Goal: Information Seeking & Learning: Learn about a topic

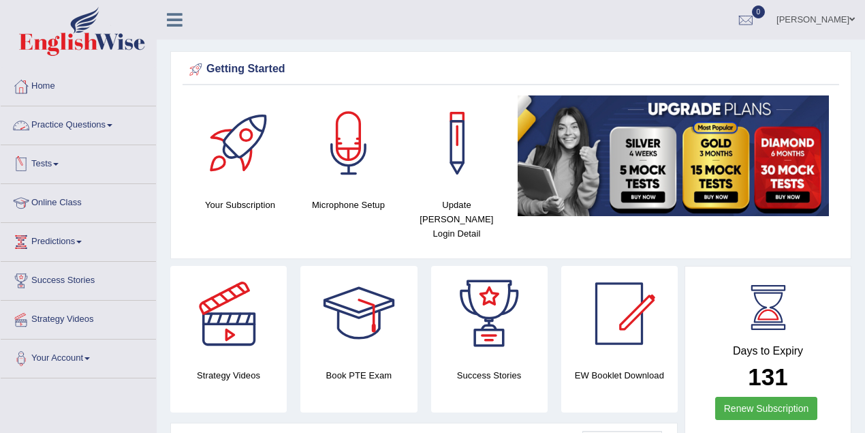
click at [90, 134] on link "Practice Questions" at bounding box center [78, 123] width 155 height 34
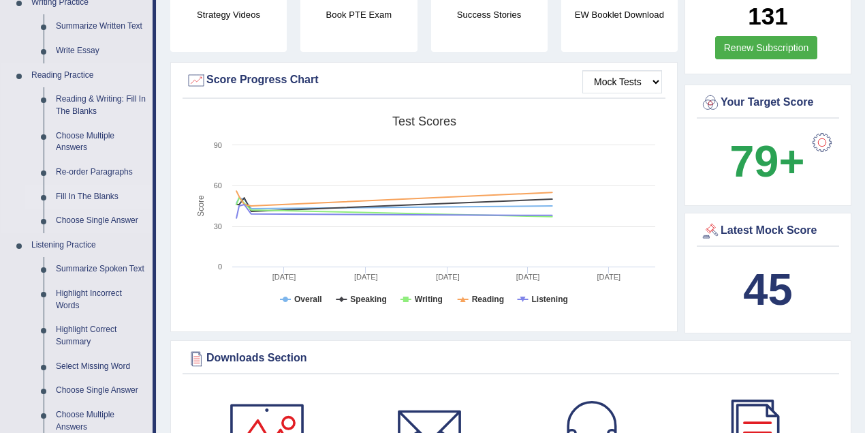
scroll to position [363, 0]
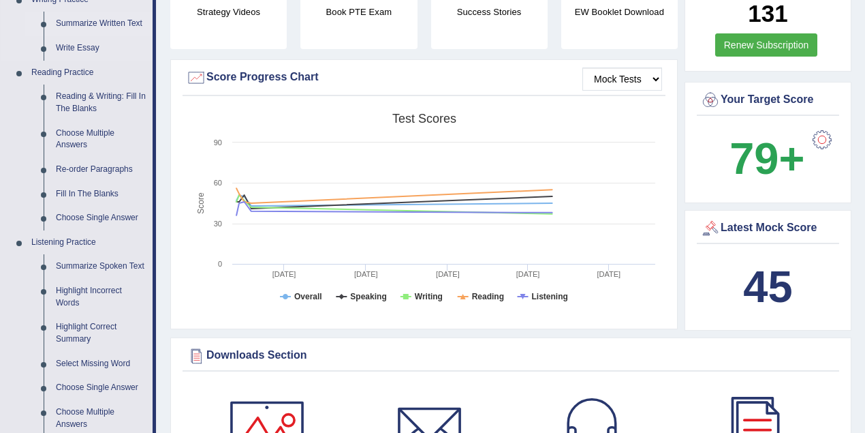
click at [119, 20] on link "Summarize Written Text" at bounding box center [101, 24] width 103 height 25
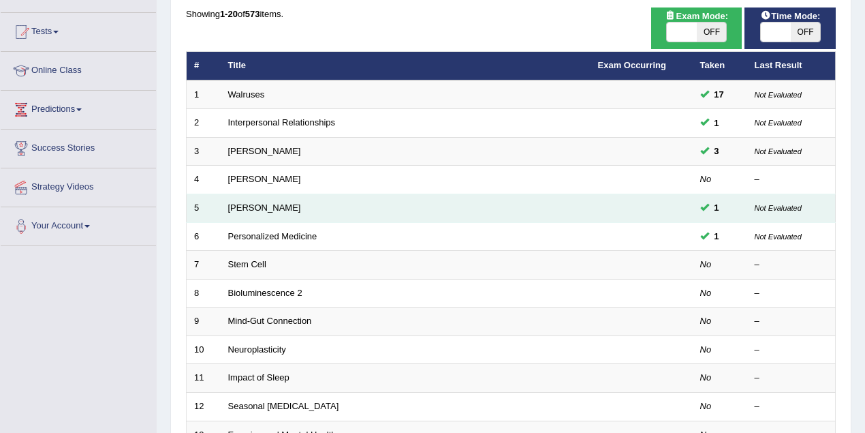
scroll to position [136, 0]
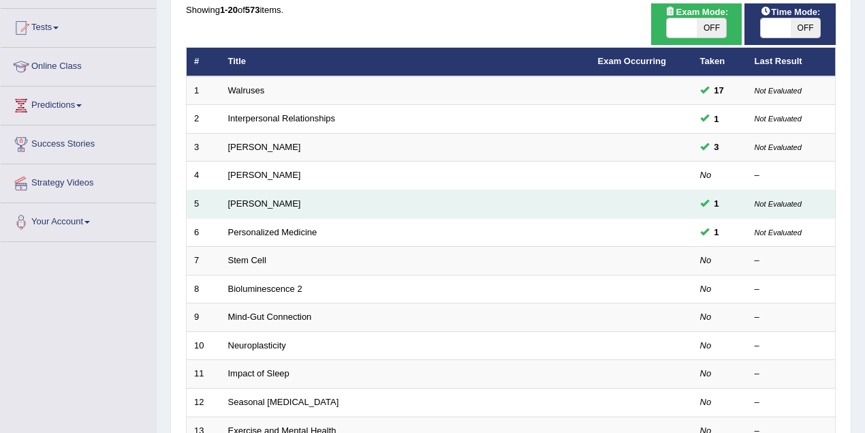
click at [257, 193] on td "Elizabeth Blackwell" at bounding box center [406, 204] width 370 height 29
click at [257, 203] on link "[PERSON_NAME]" at bounding box center [264, 203] width 73 height 10
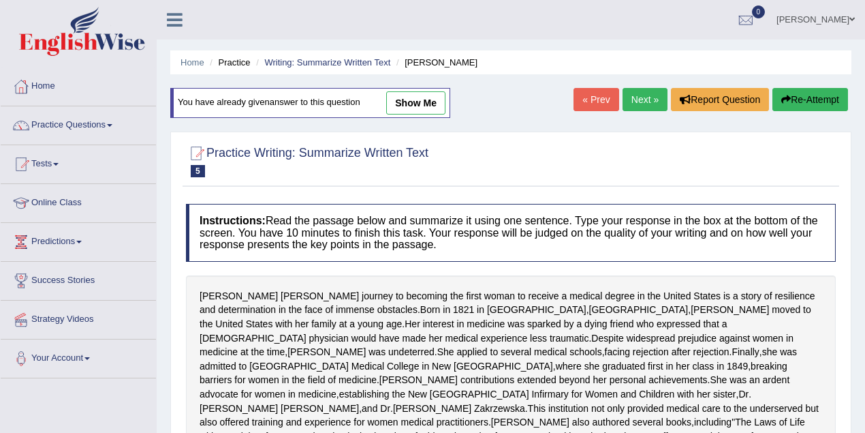
click at [418, 105] on link "show me" at bounding box center [415, 102] width 59 height 23
type textarea "The passage outlines Elizabeth Blackwell's medical career, explaining that, des…"
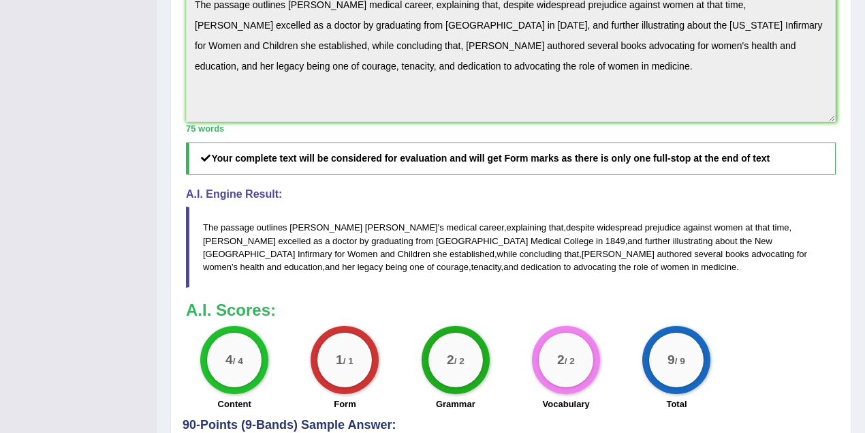
scroll to position [545, 0]
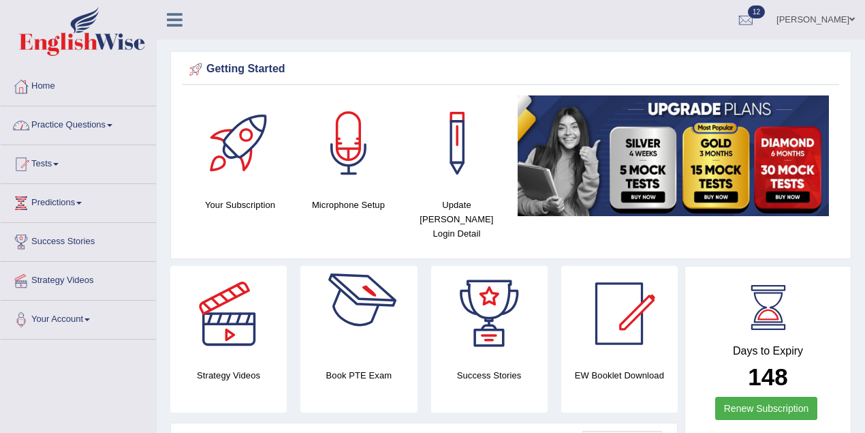
click at [99, 123] on link "Practice Questions" at bounding box center [78, 123] width 155 height 34
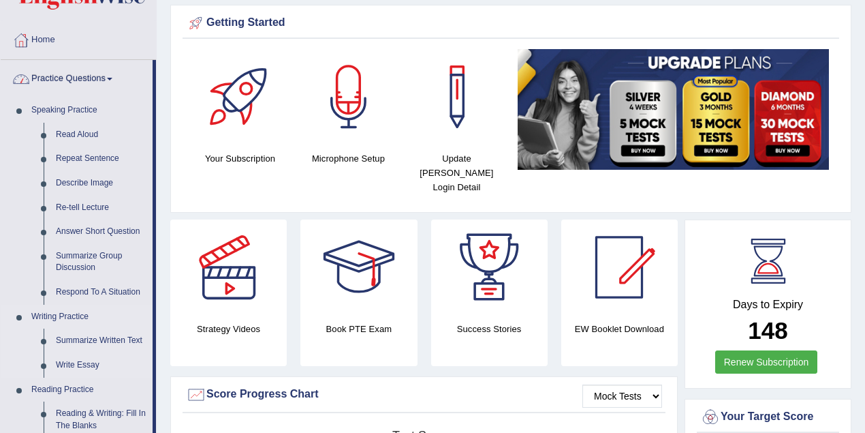
scroll to position [91, 0]
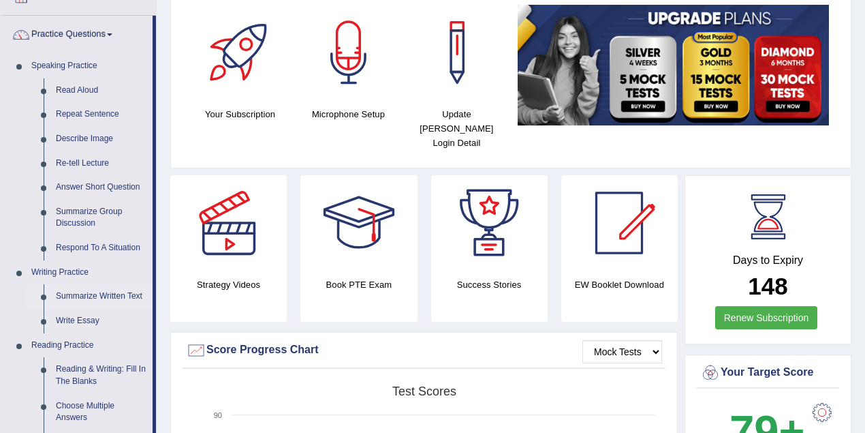
click at [97, 294] on link "Summarize Written Text" at bounding box center [101, 296] width 103 height 25
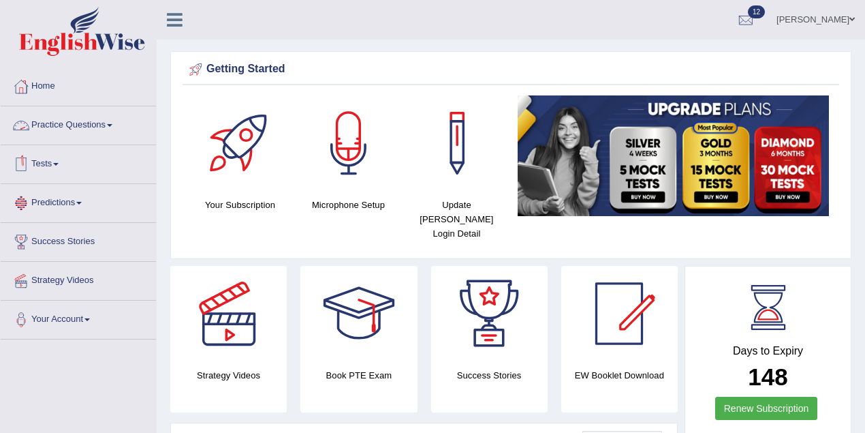
click at [74, 125] on link "Practice Questions" at bounding box center [78, 123] width 155 height 34
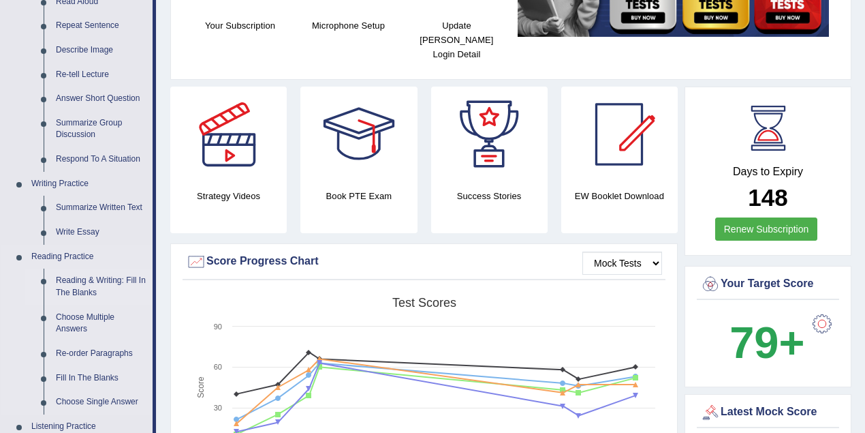
scroll to position [181, 0]
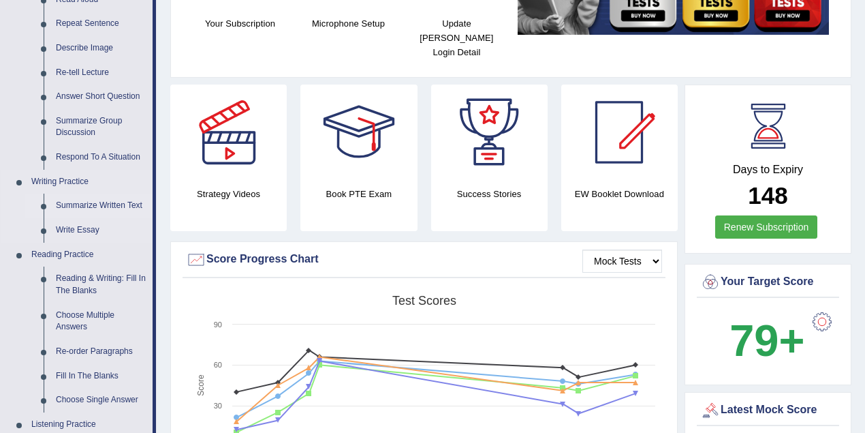
click at [99, 203] on link "Summarize Written Text" at bounding box center [101, 205] width 103 height 25
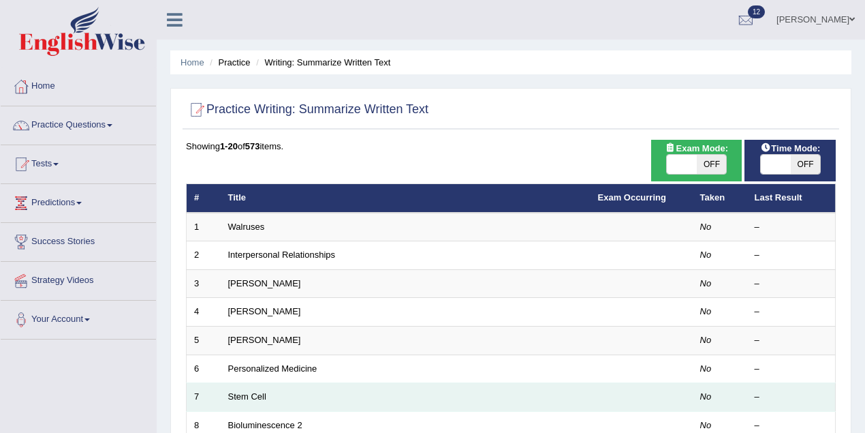
scroll to position [91, 0]
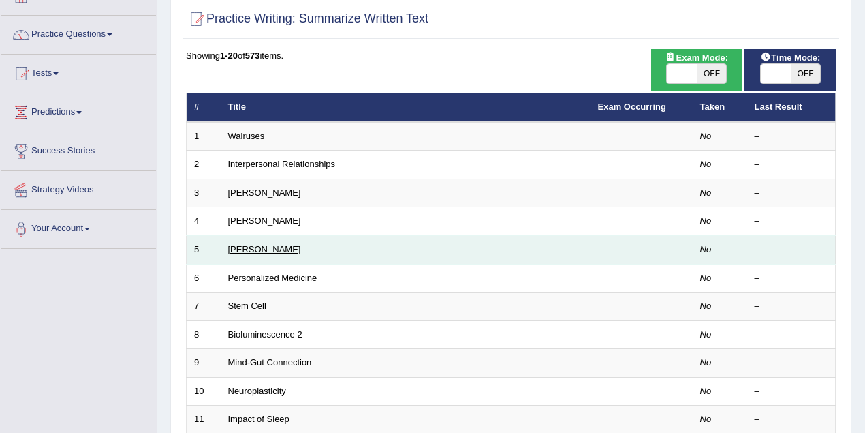
click at [274, 246] on link "Elizabeth Blackwell" at bounding box center [264, 249] width 73 height 10
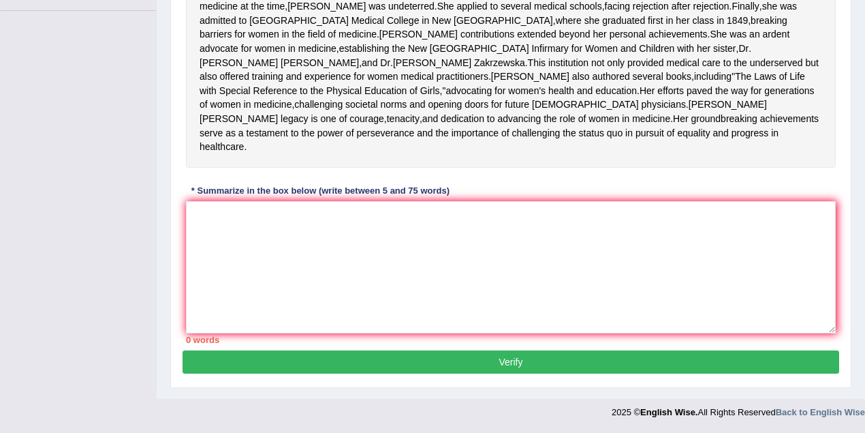
scroll to position [382, 0]
click at [321, 278] on textarea at bounding box center [511, 267] width 650 height 132
paste textarea "The passage outlines Elizabeth Blackwell's medical career, explaining that, des…"
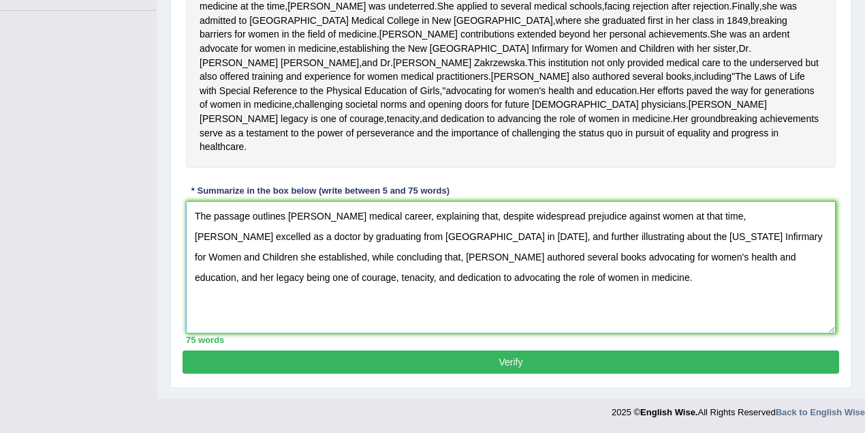
click at [394, 263] on textarea "The passage outlines Elizabeth Blackwell's medical career, explaining that, des…" at bounding box center [511, 267] width 650 height 132
click at [510, 218] on textarea "The passage outlines Elizabeth Blackwell's medical career, explaining that, des…" at bounding box center [511, 267] width 650 height 132
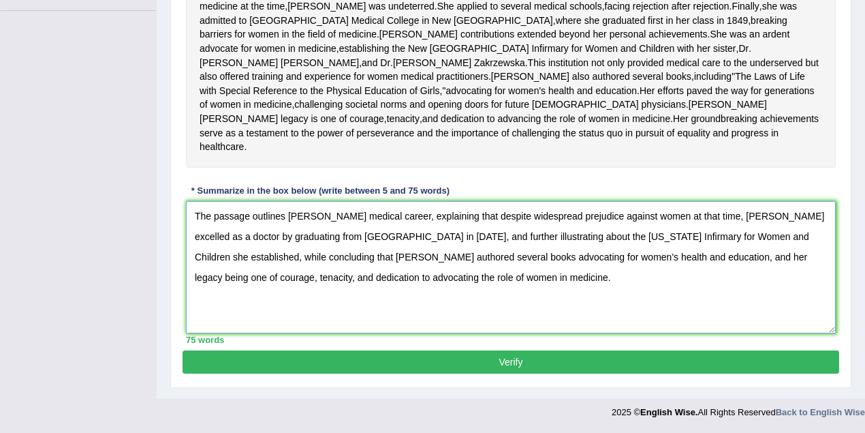
type textarea "The passage outlines Elizabeth Blackwell's medical career, explaining that desp…"
click at [604, 366] on button "Verify" at bounding box center [511, 361] width 657 height 23
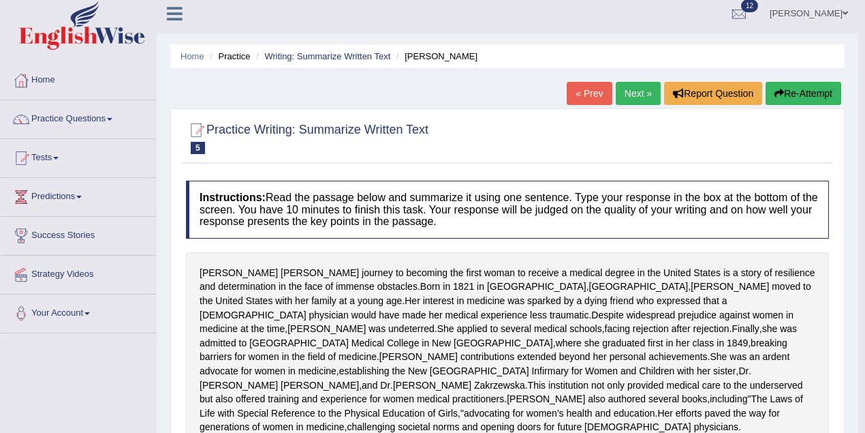
scroll to position [0, 0]
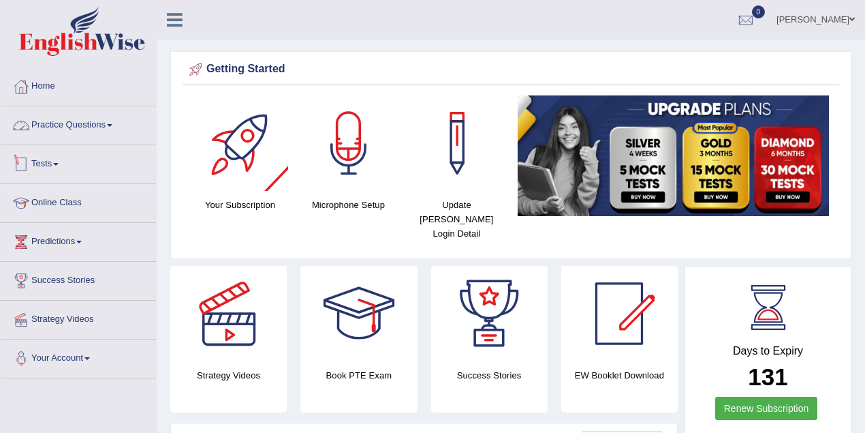
click at [79, 119] on link "Practice Questions" at bounding box center [78, 123] width 155 height 34
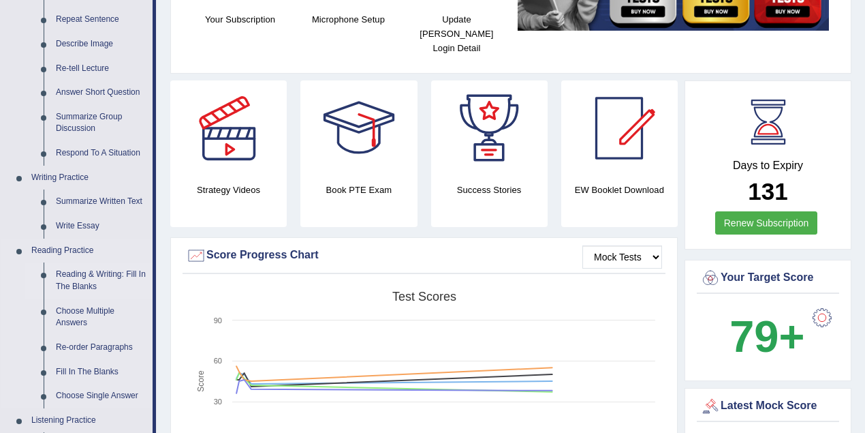
scroll to position [227, 0]
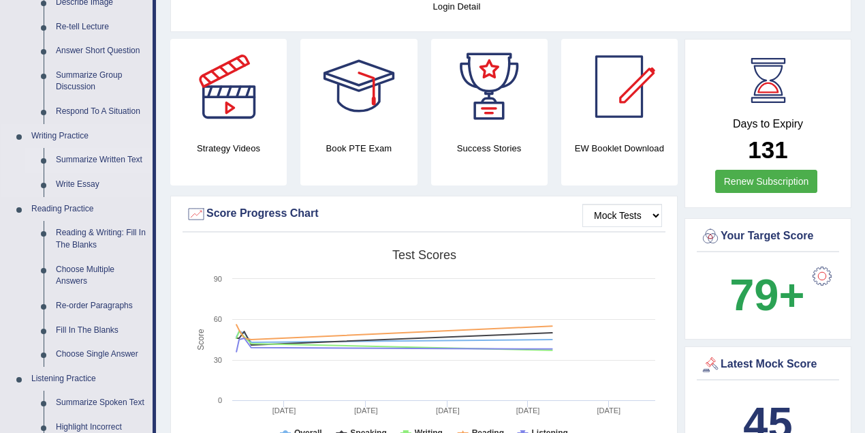
click at [106, 161] on link "Summarize Written Text" at bounding box center [101, 160] width 103 height 25
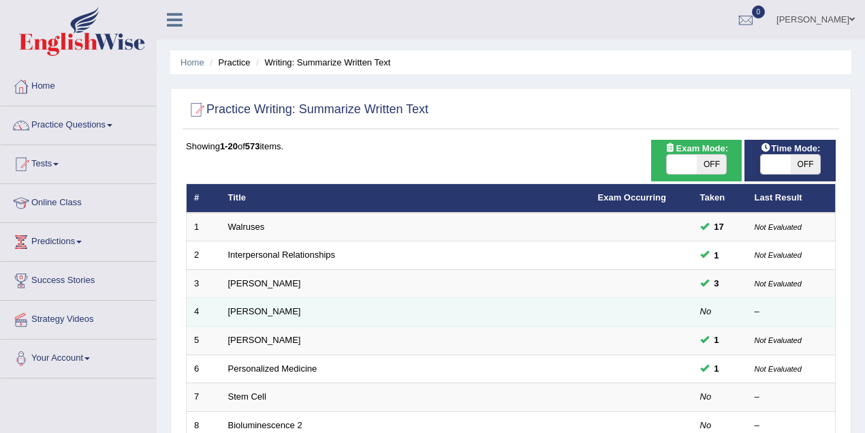
scroll to position [181, 0]
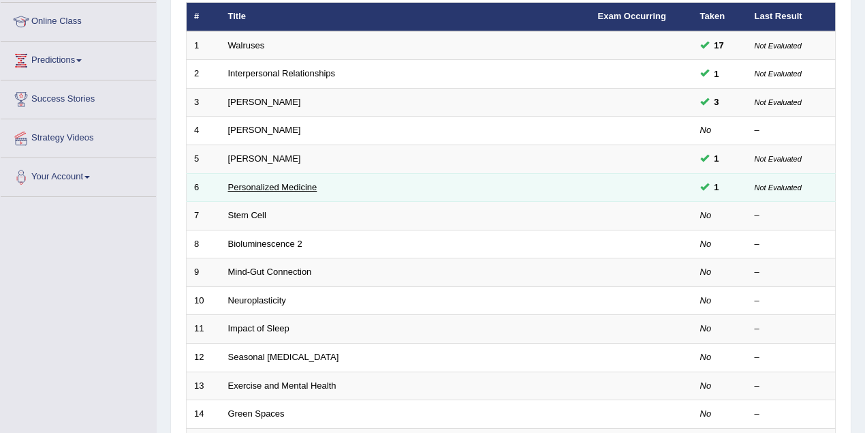
click at [240, 185] on link "Personalized Medicine" at bounding box center [272, 187] width 89 height 10
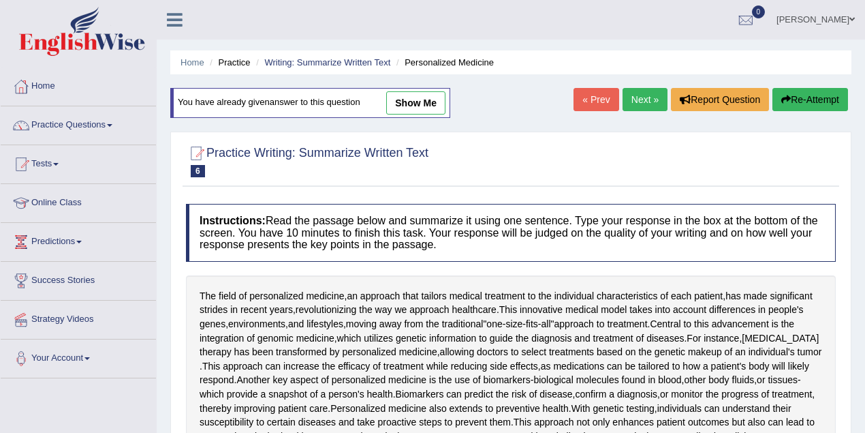
click at [429, 95] on link "show me" at bounding box center [415, 102] width 59 height 23
type textarea "The passage outlines the field of personalized medicine, explaining that this i…"
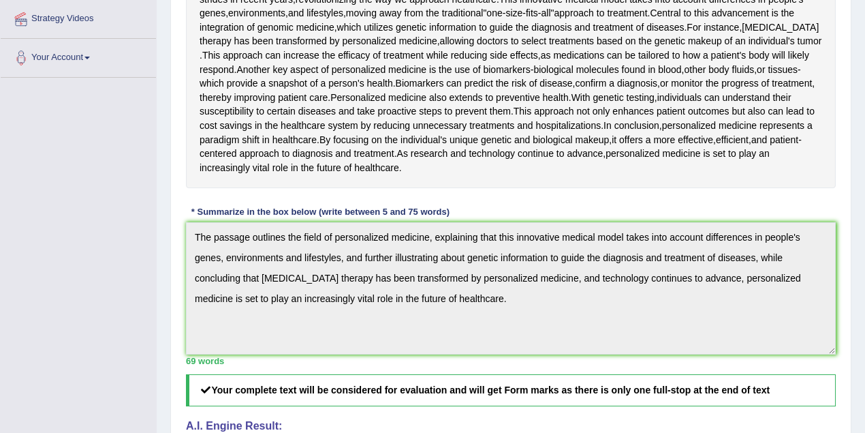
scroll to position [409, 0]
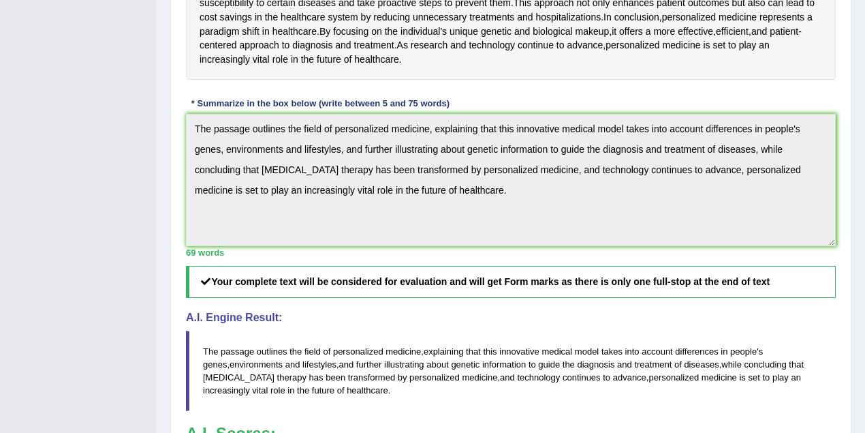
click at [651, 253] on div "Instructions: Read the passage below and summarize it using one sentence. Type …" at bounding box center [511, 160] width 657 height 764
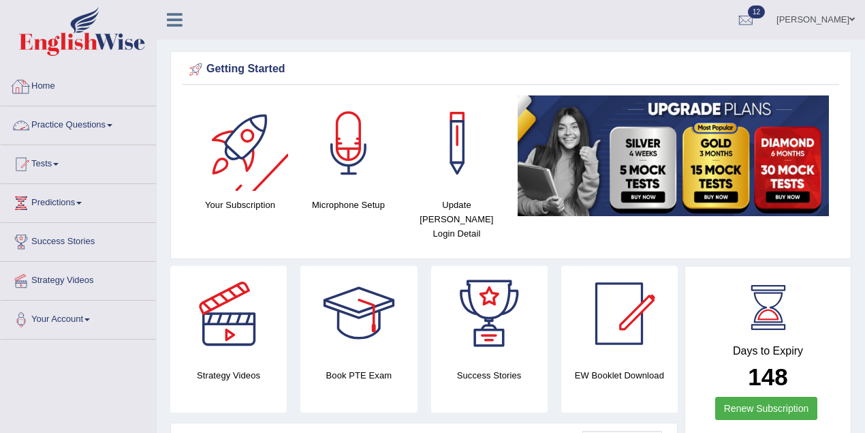
click at [120, 127] on link "Practice Questions" at bounding box center [78, 123] width 155 height 34
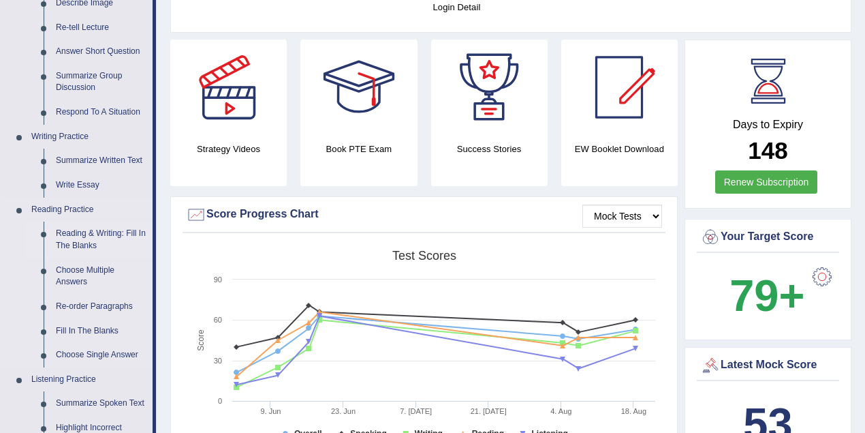
scroll to position [227, 0]
click at [84, 155] on link "Summarize Written Text" at bounding box center [101, 160] width 103 height 25
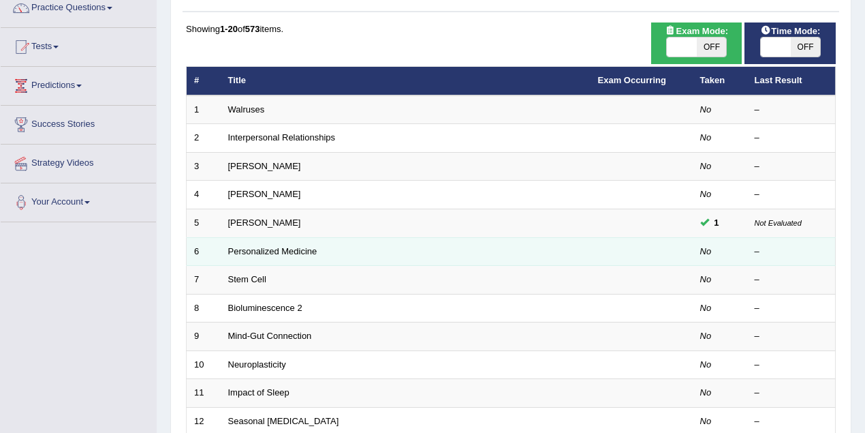
scroll to position [136, 0]
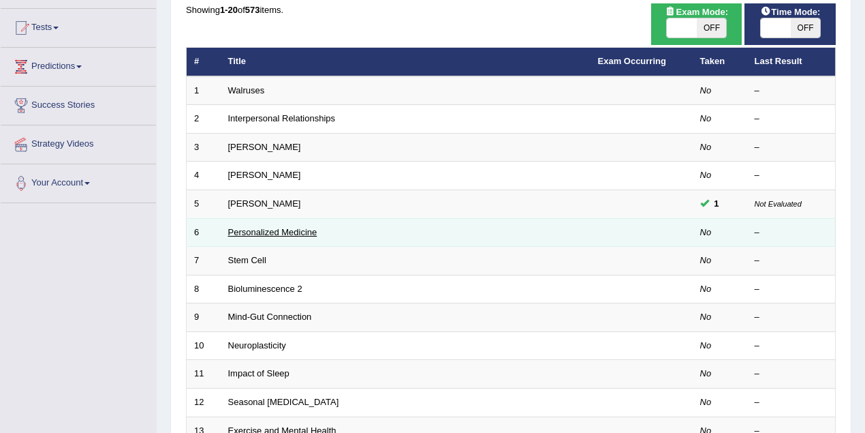
click at [273, 230] on link "Personalized Medicine" at bounding box center [272, 232] width 89 height 10
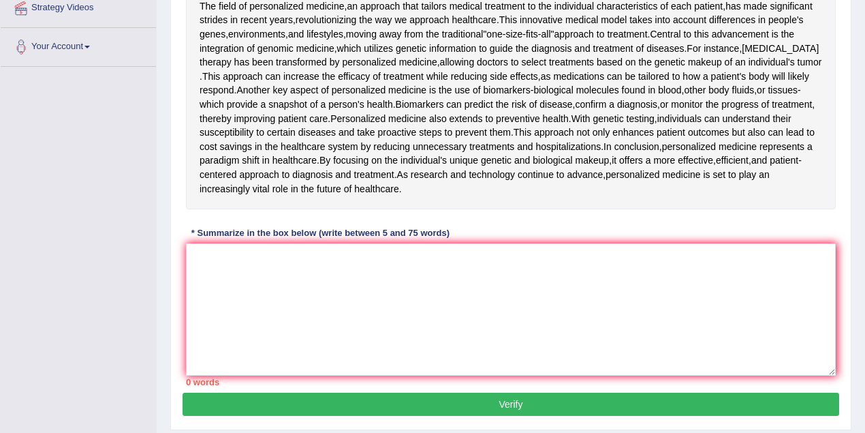
scroll to position [311, 0]
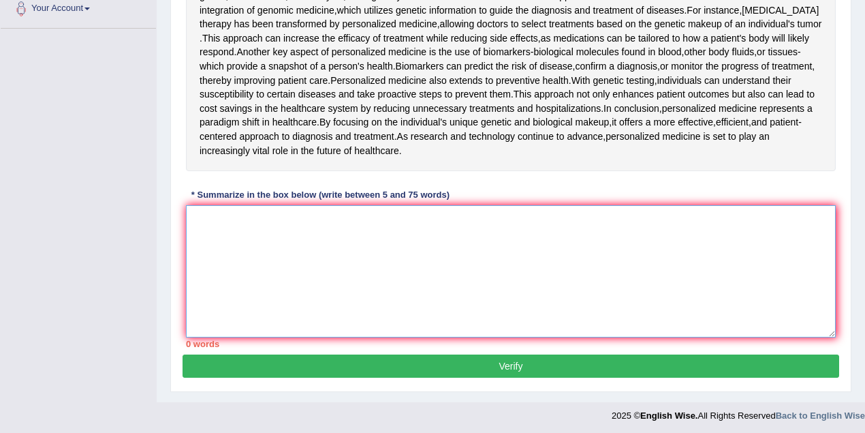
paste textarea "The passage outlines the field of personalized medicine, explaining that this i…"
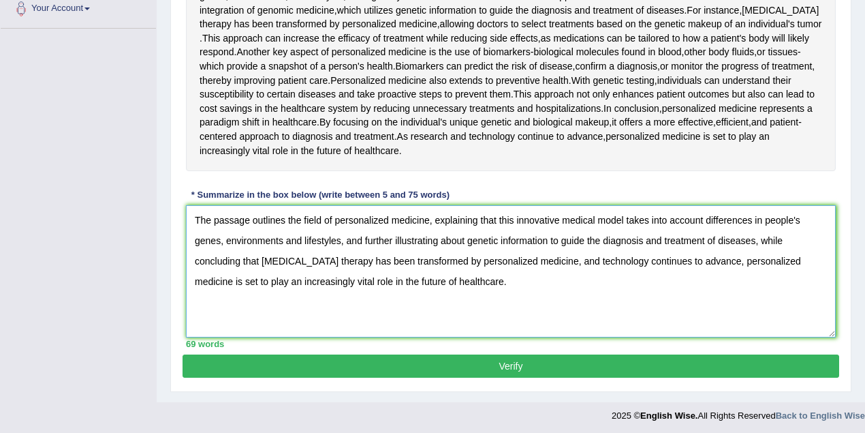
type textarea "The passage outlines the field of personalized medicine, explaining that this i…"
click at [368, 363] on button "Verify" at bounding box center [511, 365] width 657 height 23
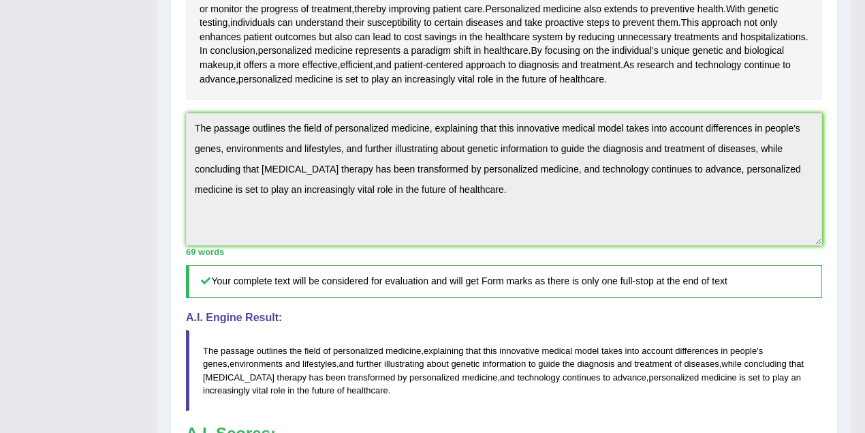
scroll to position [349, 0]
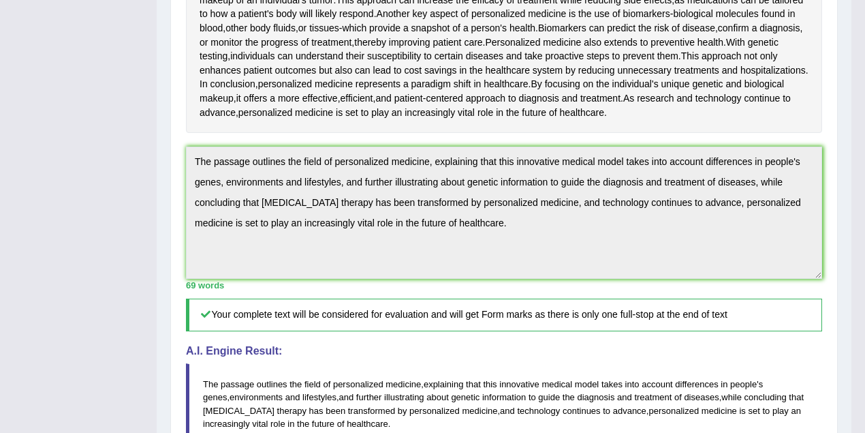
click at [172, 157] on div "Practice Writing: Summarize Written Text 6 Personalized Medicine Instructions: …" at bounding box center [504, 212] width 668 height 892
click at [839, 204] on div "Home Practice Writing: Summarize Written Text Personalized Medicine « Prev Next…" at bounding box center [504, 159] width 695 height 1017
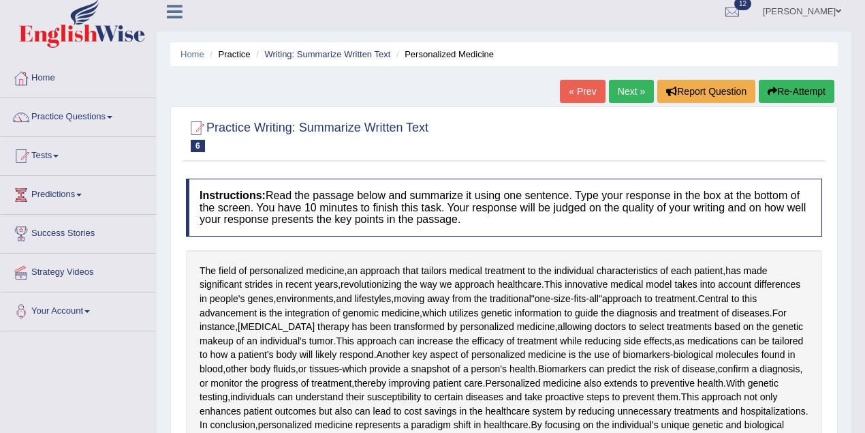
scroll to position [0, 0]
